Goal: Complete application form: Complete application form

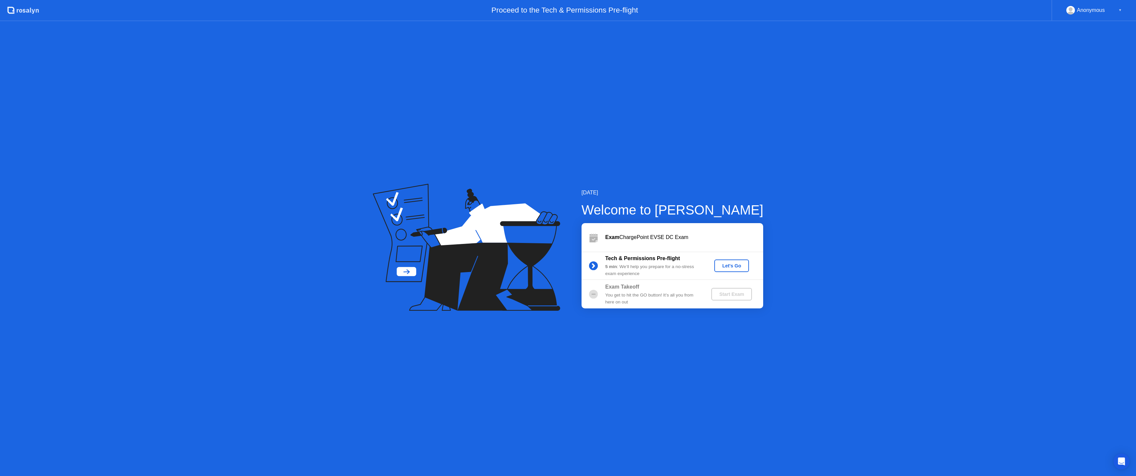
click at [742, 263] on div "Let's Go" at bounding box center [731, 265] width 29 height 5
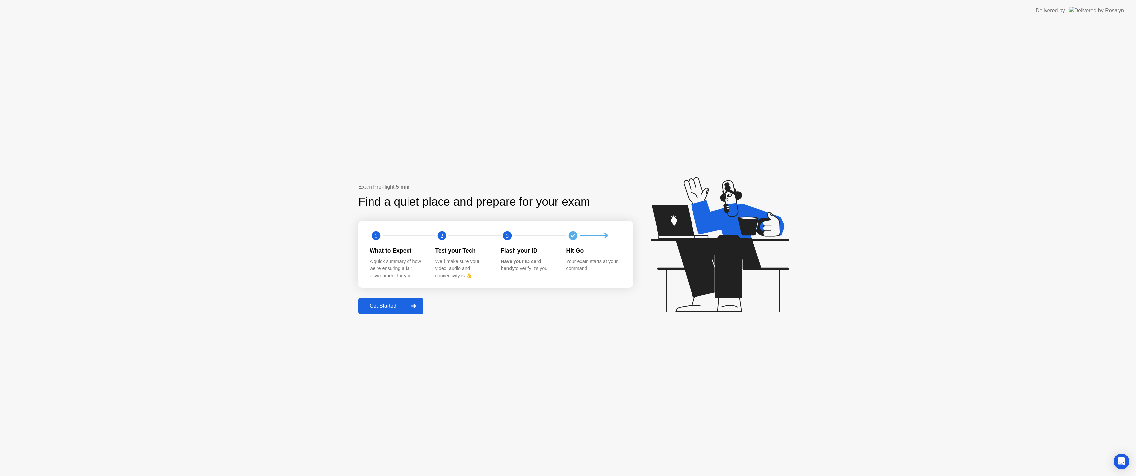
click at [384, 308] on div "Get Started" at bounding box center [382, 306] width 45 height 6
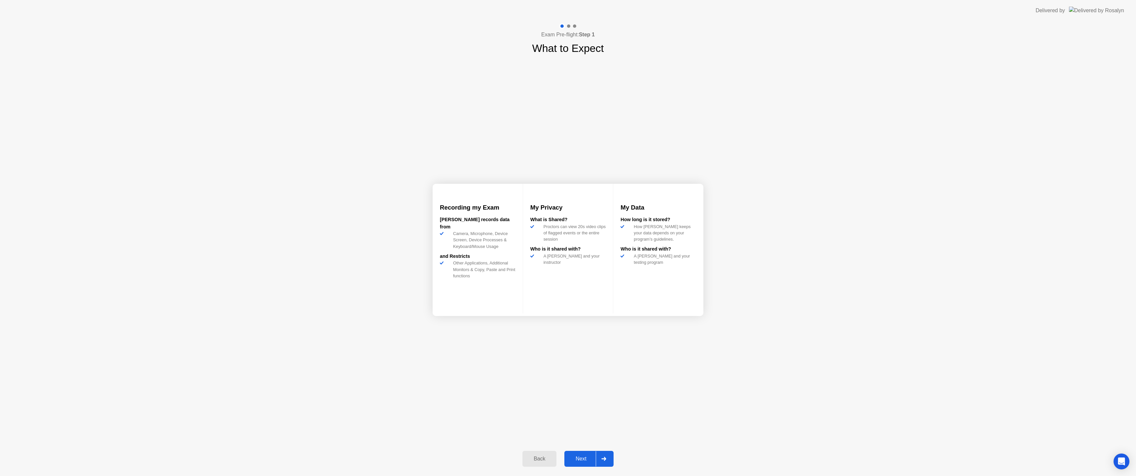
click at [573, 459] on div "Next" at bounding box center [580, 458] width 29 height 6
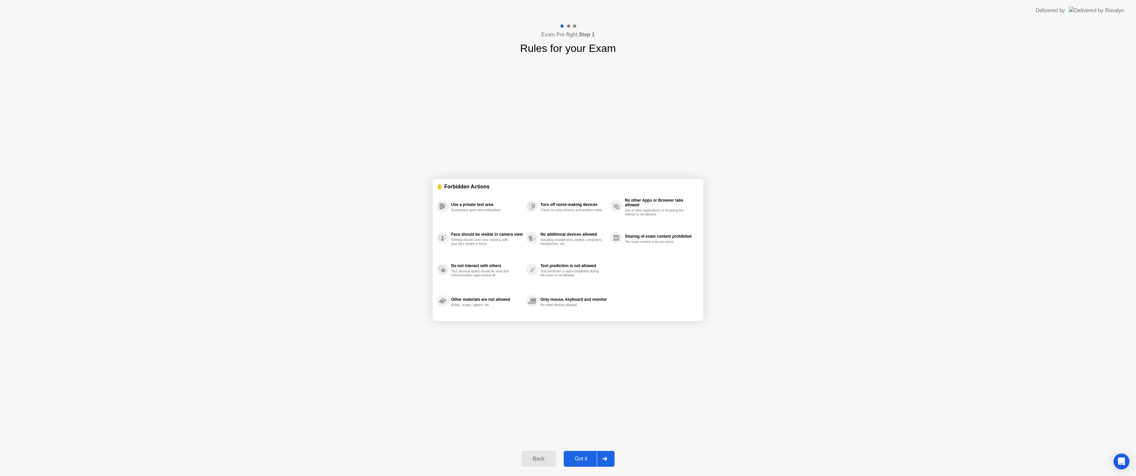
click at [600, 462] on div at bounding box center [605, 458] width 16 height 15
select select "**********"
select select "*******"
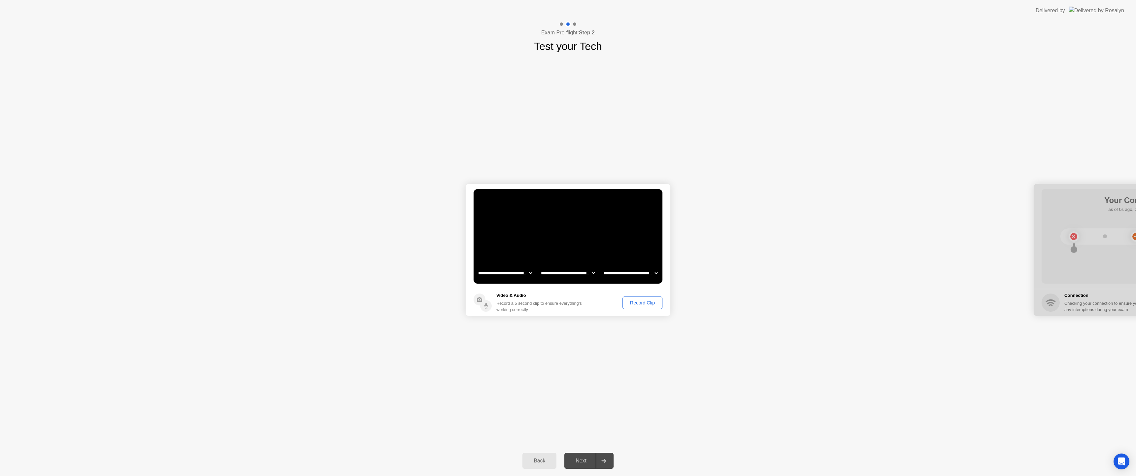
click at [650, 301] on div "Record Clip" at bounding box center [642, 302] width 35 height 5
click at [610, 303] on div "Replay Clip" at bounding box center [606, 302] width 43 height 5
click at [586, 460] on div "Next" at bounding box center [580, 460] width 29 height 6
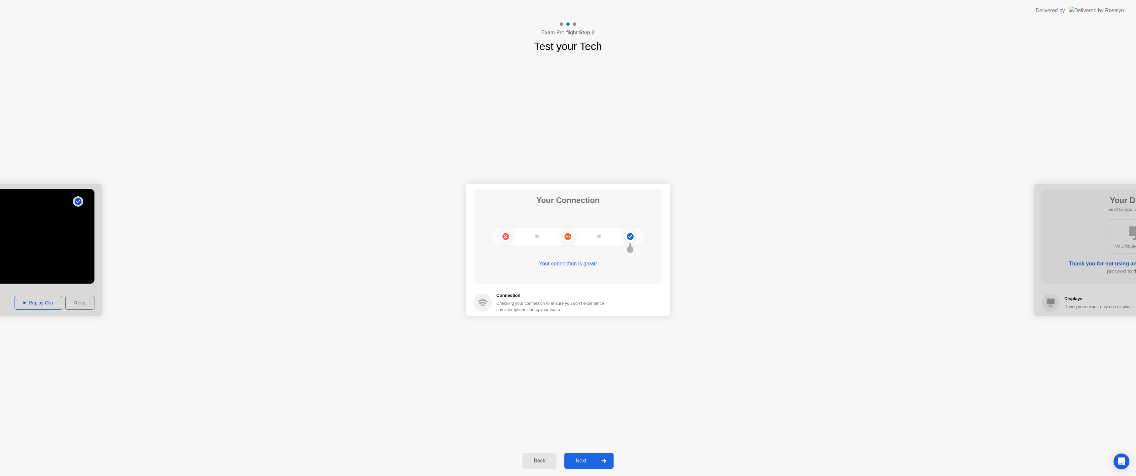
drag, startPoint x: 589, startPoint y: 452, endPoint x: 589, endPoint y: 457, distance: 5.0
click at [589, 457] on div "Back Next" at bounding box center [568, 460] width 1136 height 30
click at [587, 462] on div "Next" at bounding box center [580, 460] width 29 height 6
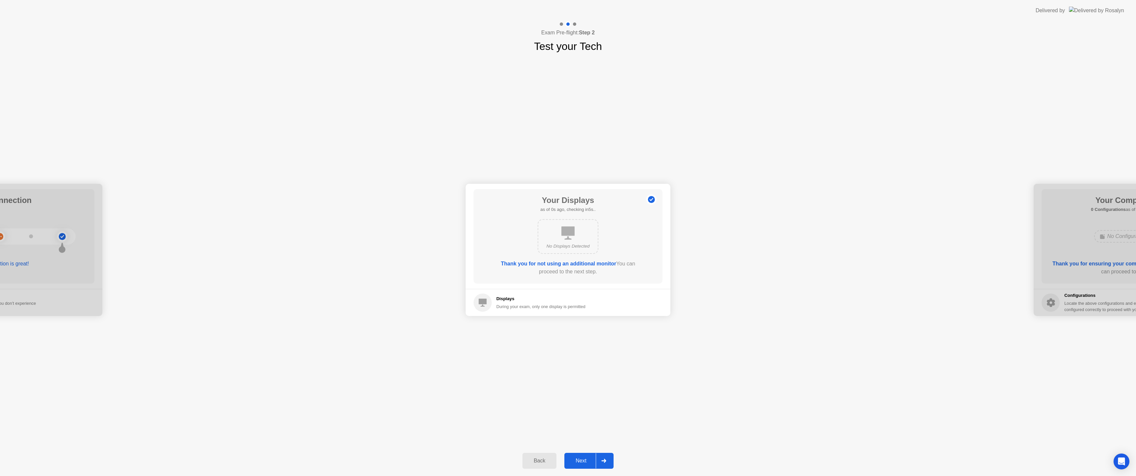
click at [592, 457] on div "Next" at bounding box center [580, 460] width 29 height 6
click at [592, 455] on button "Next" at bounding box center [588, 461] width 49 height 16
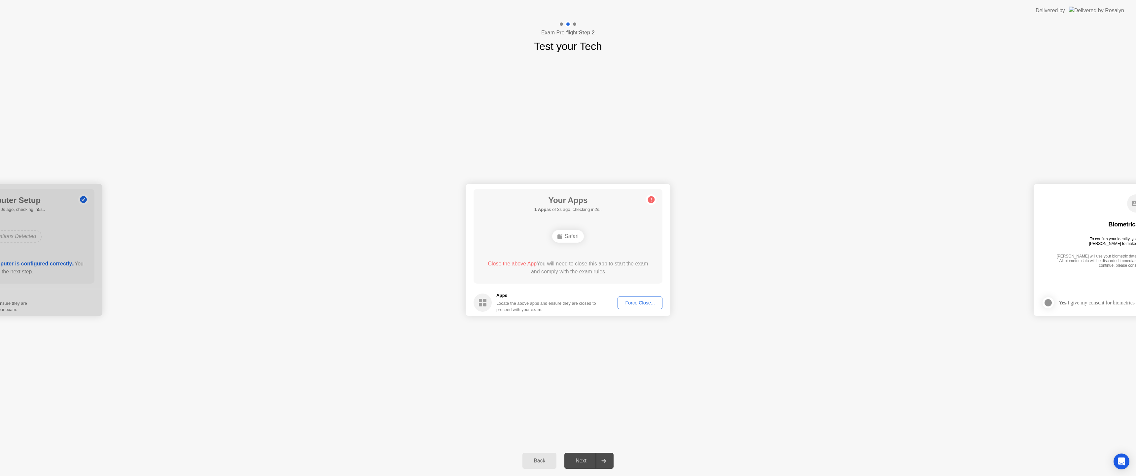
click at [628, 301] on div "Force Close..." at bounding box center [640, 302] width 40 height 5
click at [599, 460] on div at bounding box center [604, 460] width 16 height 15
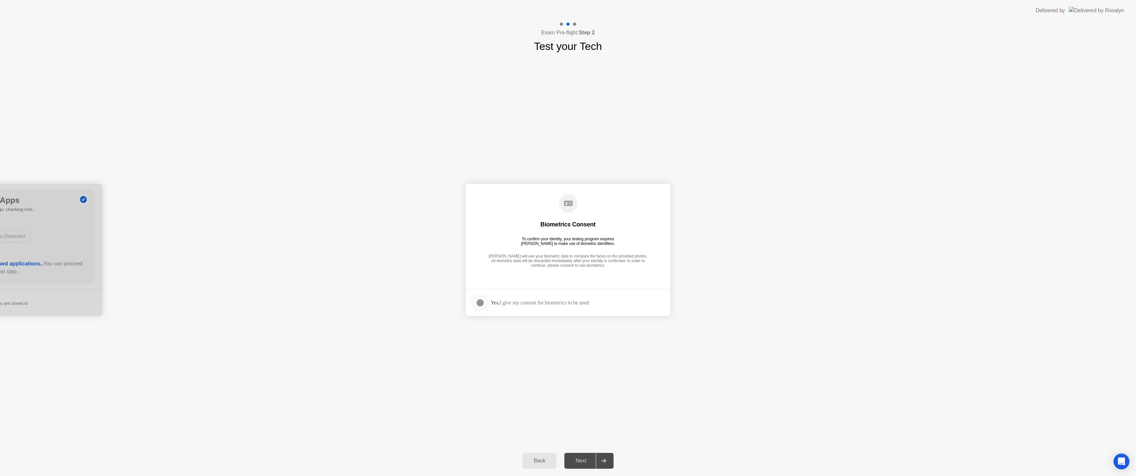
click at [599, 460] on div at bounding box center [604, 460] width 16 height 15
click at [570, 302] on div "Yes, I give my consent for biometrics to be used" at bounding box center [540, 302] width 98 height 6
click at [476, 303] on div at bounding box center [480, 303] width 8 height 8
click at [581, 460] on div "Next" at bounding box center [580, 460] width 29 height 6
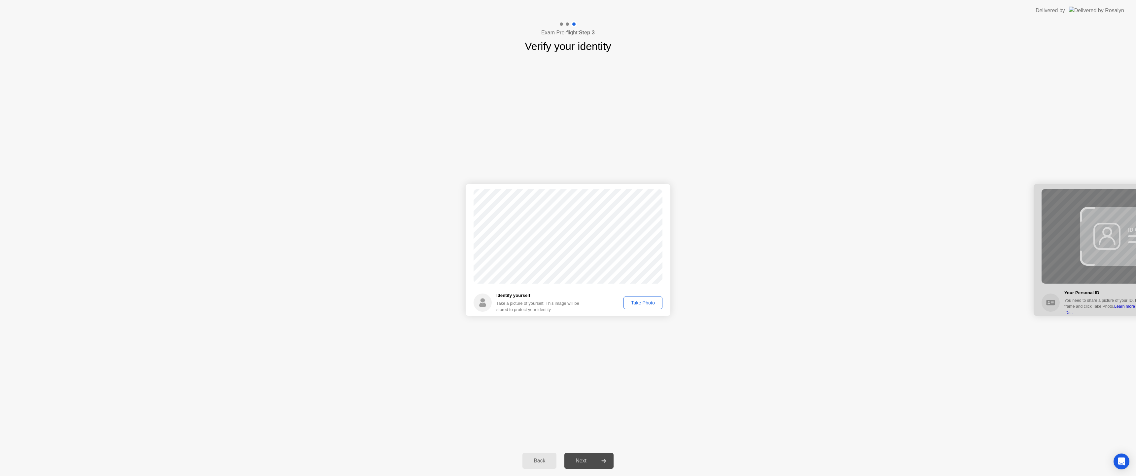
click at [633, 302] on div "Take Photo" at bounding box center [643, 302] width 34 height 5
click at [586, 455] on button "Next" at bounding box center [588, 461] width 49 height 16
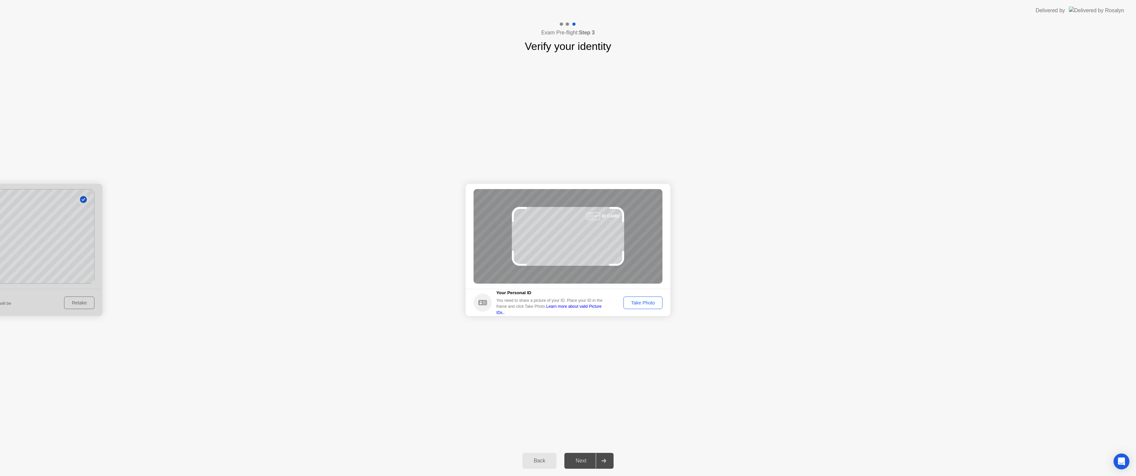
click at [927, 118] on div "Success Photo is correctly taken Identify yourself Take a picture of yourself. …" at bounding box center [568, 249] width 1136 height 391
click at [644, 301] on div "Take Photo" at bounding box center [643, 302] width 34 height 5
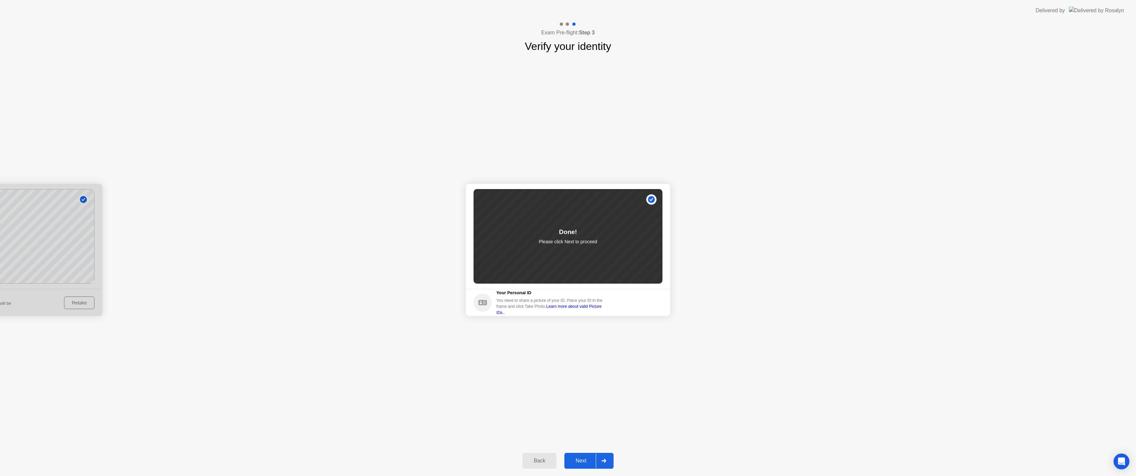
click at [586, 459] on div "Next" at bounding box center [580, 460] width 29 height 6
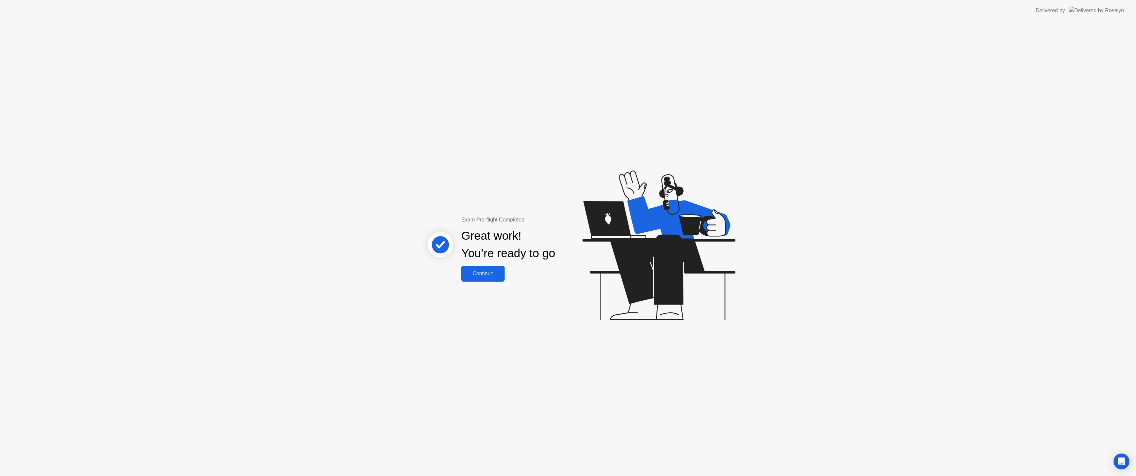
click at [480, 274] on div "Continue" at bounding box center [482, 274] width 39 height 6
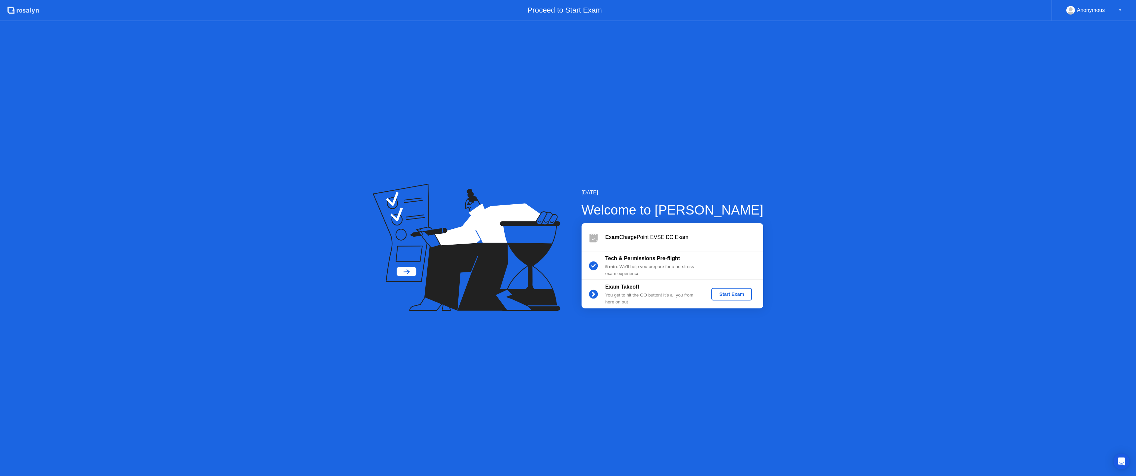
click at [736, 291] on div "Start Exam" at bounding box center [731, 293] width 35 height 5
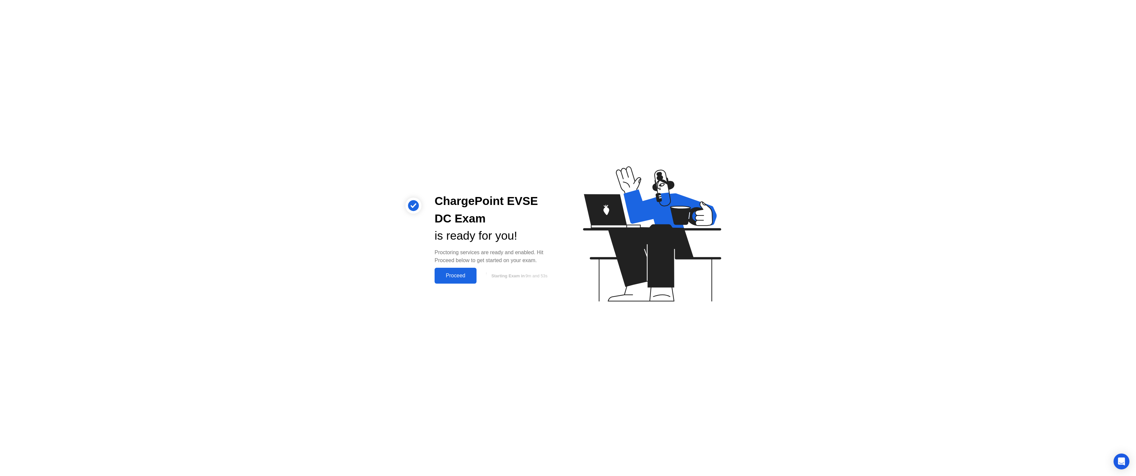
click at [452, 273] on div "Proceed" at bounding box center [456, 276] width 38 height 6
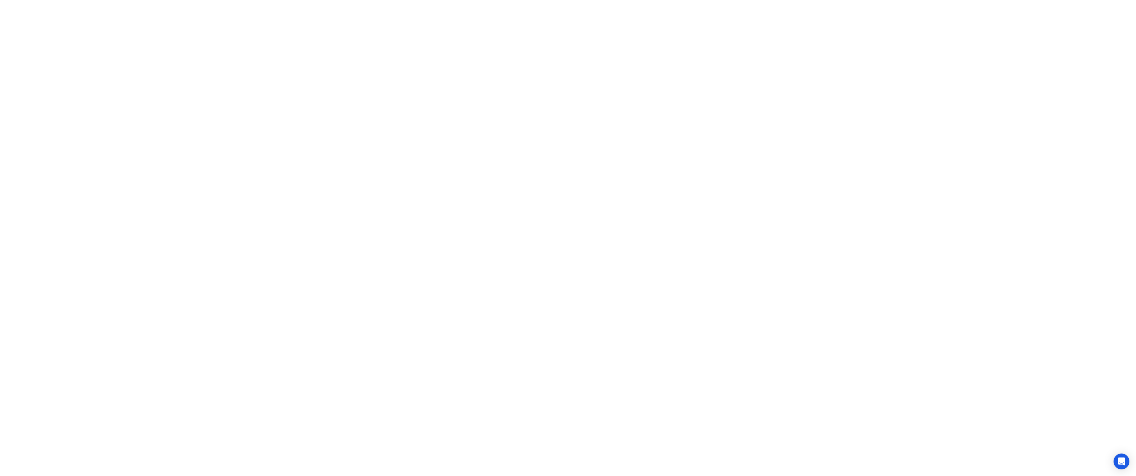
click video
